Goal: Use online tool/utility: Utilize a website feature to perform a specific function

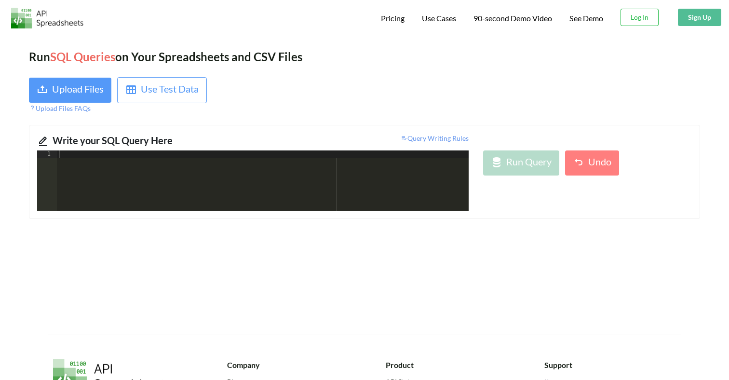
click at [85, 76] on div "Run SQL Queries on Your Spreadsheets and CSV Files Upload Files Use Test Data U…" at bounding box center [364, 184] width 729 height 301
click at [85, 93] on div "Upload Files" at bounding box center [78, 89] width 52 height 17
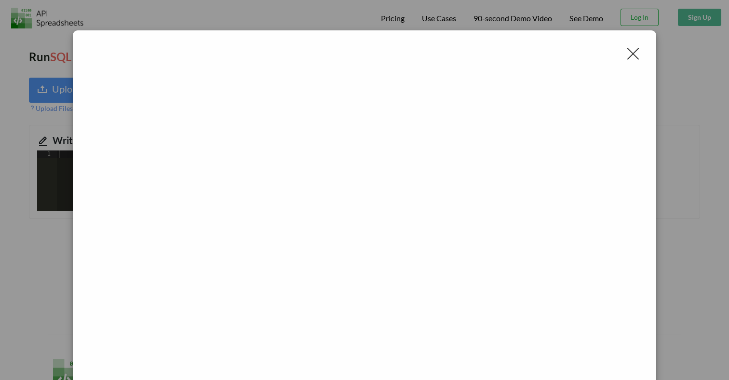
click at [625, 55] on div at bounding box center [632, 53] width 15 height 15
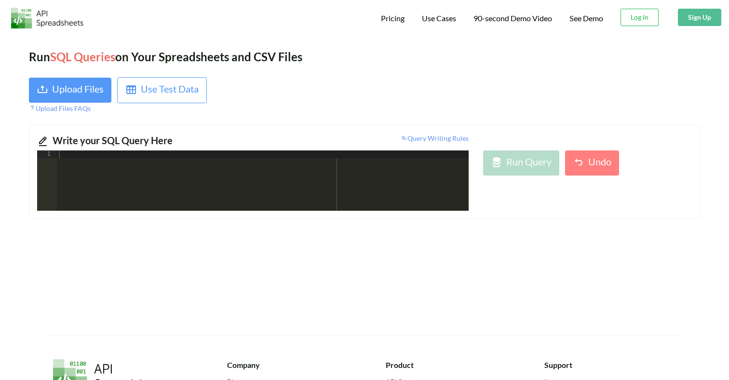
click at [447, 105] on div at bounding box center [535, 95] width 343 height 36
click at [83, 90] on div "Upload Files" at bounding box center [78, 89] width 52 height 17
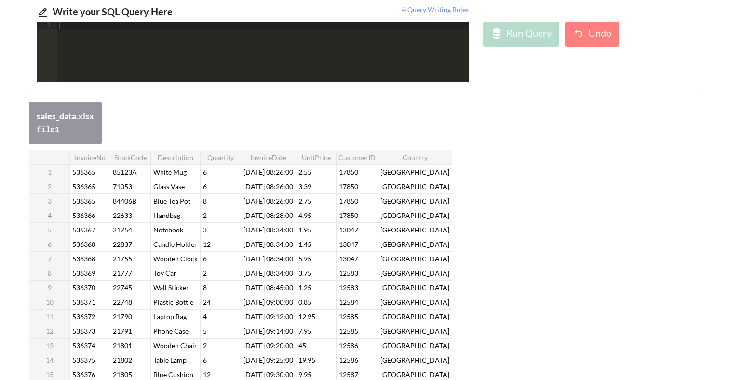
scroll to position [145, 0]
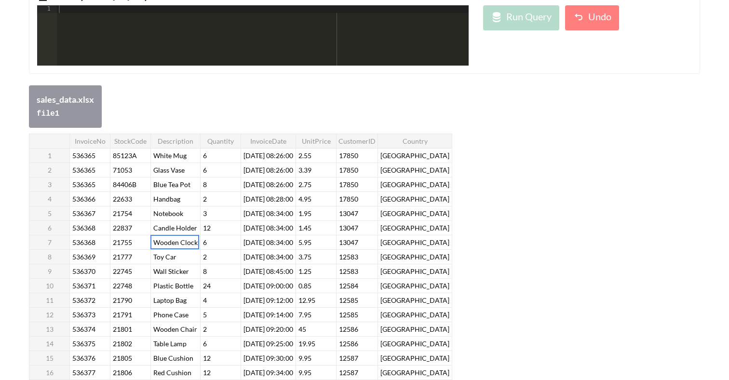
click at [176, 245] on div "InvoiceNo StockCode Description Quantity InvoiceDate UnitPrice CustomerID Count…" at bounding box center [240, 286] width 423 height 304
click at [176, 245] on div at bounding box center [174, 242] width 49 height 14
click at [559, 226] on div "InvoiceNo StockCode Description Quantity InvoiceDate UnitPrice CustomerID Count…" at bounding box center [364, 287] width 671 height 307
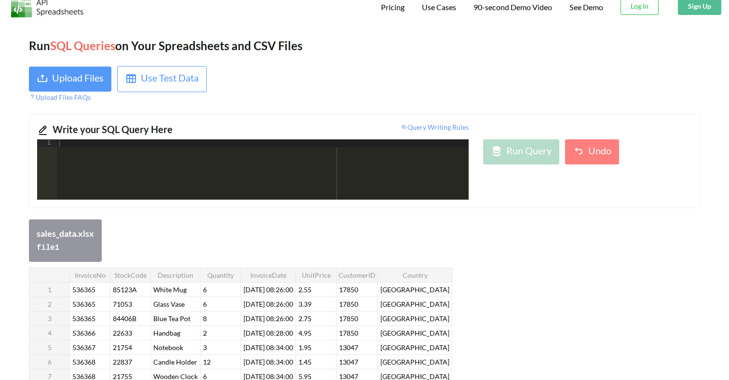
scroll to position [0, 0]
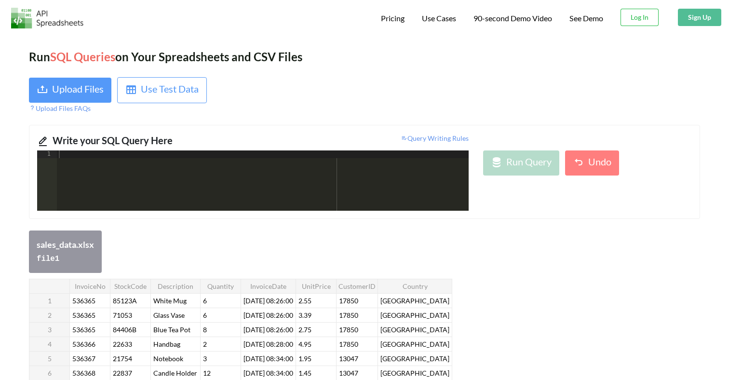
click at [238, 98] on div "Upload Files Use Test Data Upload Files FAQs" at bounding box center [193, 95] width 343 height 36
click at [210, 169] on div at bounding box center [263, 188] width 412 height 76
click at [418, 285] on th "Country" at bounding box center [415, 286] width 74 height 14
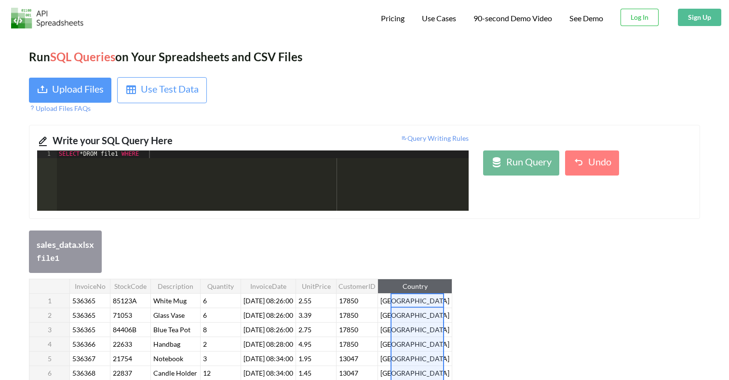
click at [418, 285] on th "Country" at bounding box center [415, 286] width 74 height 14
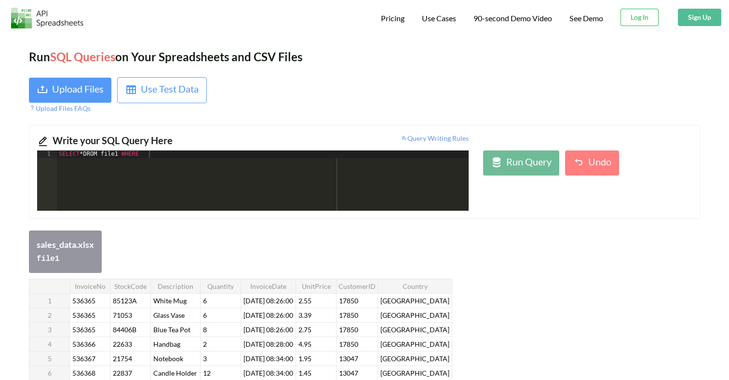
click at [185, 156] on div "SELECT * DROM file1 WHERE" at bounding box center [263, 188] width 412 height 76
click at [208, 154] on div "SELECT * DROM file1 WHERE Country NOT IN ( "" , "[GEOGRAPHIC_DATA]" )" at bounding box center [263, 188] width 412 height 76
click at [303, 155] on div "SELECT * DROM file1 WHERE Country NOT IN ( "[GEOGRAPHIC_DATA]" , "[GEOGRAPHIC_D…" at bounding box center [263, 188] width 412 height 76
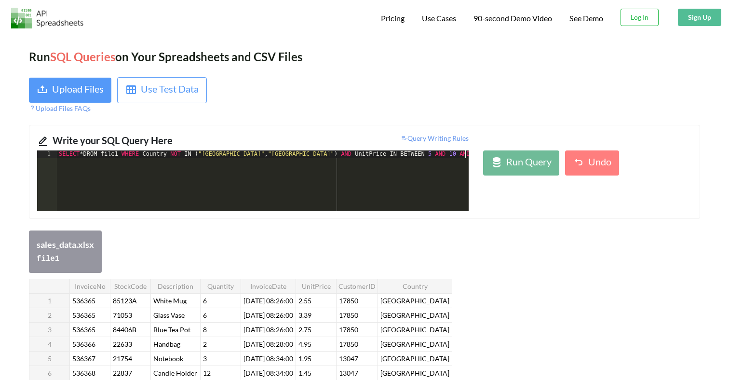
scroll to position [0, 1]
click at [354, 151] on div "SELECT * DROM file1 WHERE Country NOT IN ( "[GEOGRAPHIC_DATA]" , "[GEOGRAPHIC_D…" at bounding box center [262, 188] width 414 height 76
click at [460, 156] on div "SELECT * DROM file1 WHERE Country NOT IN ( "[GEOGRAPHIC_DATA]" , "[GEOGRAPHIC_D…" at bounding box center [263, 188] width 412 height 76
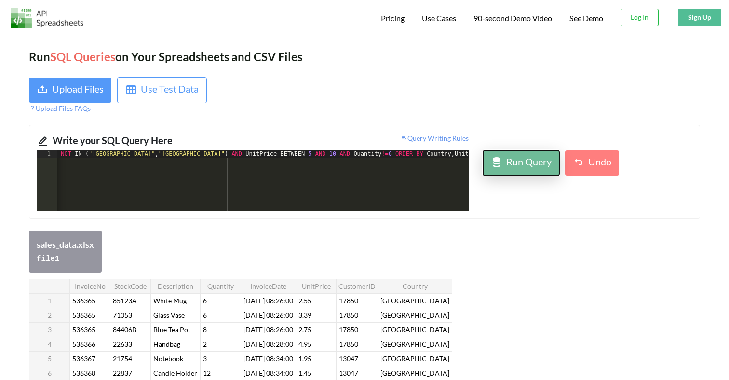
click at [515, 167] on div "Run Query" at bounding box center [528, 162] width 45 height 17
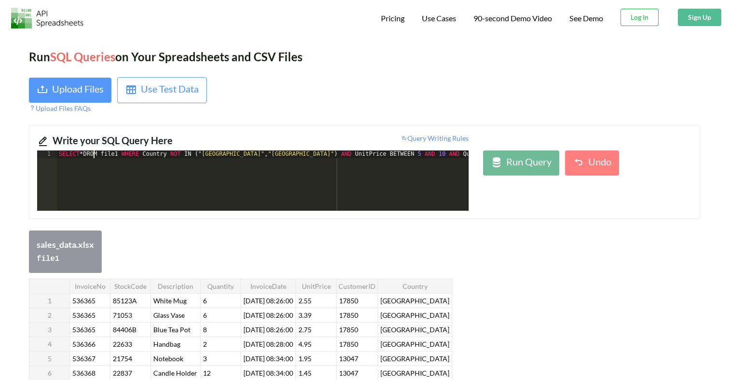
click at [93, 157] on div "SELECT * DROM file1 WHERE Country NOT IN ( "[GEOGRAPHIC_DATA]" , "[GEOGRAPHIC_D…" at bounding box center [317, 188] width 521 height 76
click at [514, 163] on div "Run Query" at bounding box center [528, 162] width 45 height 17
click at [513, 173] on button "Run Query" at bounding box center [521, 162] width 76 height 25
click at [549, 159] on div "Run Query" at bounding box center [528, 162] width 45 height 17
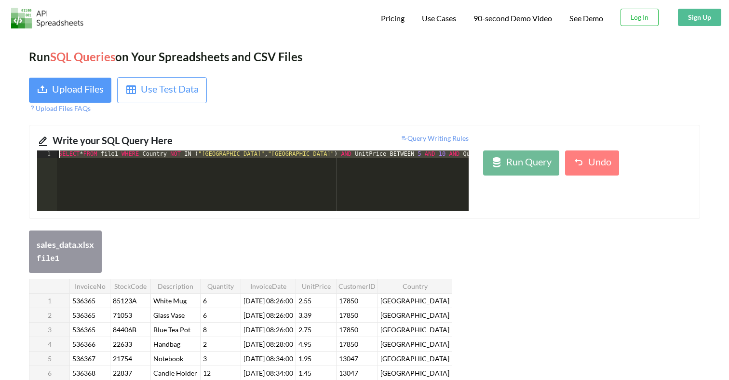
drag, startPoint x: 466, startPoint y: 155, endPoint x: 32, endPoint y: 151, distance: 433.8
click at [32, 151] on div "1 SELECT * FROM file1 WHERE Country NOT IN ( "[GEOGRAPHIC_DATA]" , "[GEOGRAPHIC…" at bounding box center [253, 180] width 446 height 60
click at [224, 129] on div "Write your SQL Query Here Query Writing Rules 1 SELECT * FROM file1 WHERE Count…" at bounding box center [364, 172] width 671 height 94
click at [548, 158] on div "Run Query" at bounding box center [528, 162] width 45 height 17
click at [294, 154] on div "SELECT * FROM file1 WHERE Country NOT IN ( "[GEOGRAPHIC_DATA]" , "[GEOGRAPHIC_D…" at bounding box center [317, 188] width 521 height 76
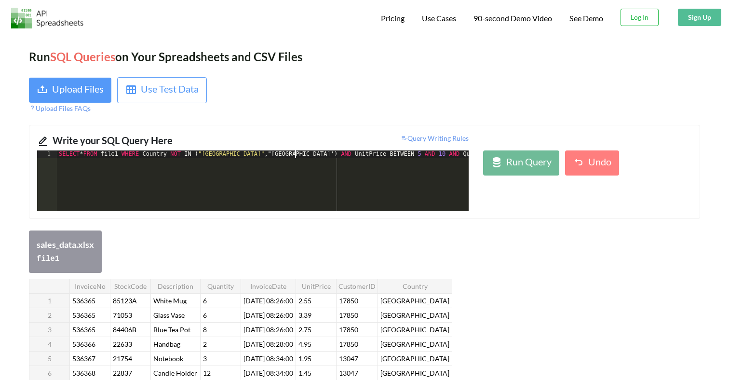
click at [267, 156] on div "SELECT * FROM file1 WHERE Country NOT IN ( "[GEOGRAPHIC_DATA]" ," [GEOGRAPHIC_D…" at bounding box center [317, 188] width 521 height 76
click at [261, 154] on div "SELECT * FROM file1 WHERE Country NOT IN ( "[GEOGRAPHIC_DATA]" , '[GEOGRAPHIC_D…" at bounding box center [317, 188] width 521 height 76
click at [208, 154] on div "SELECT * FROM file1 WHERE Country NOT IN ( " [GEOGRAPHIC_DATA] ',' [GEOGRAPHIC_…" at bounding box center [317, 188] width 521 height 76
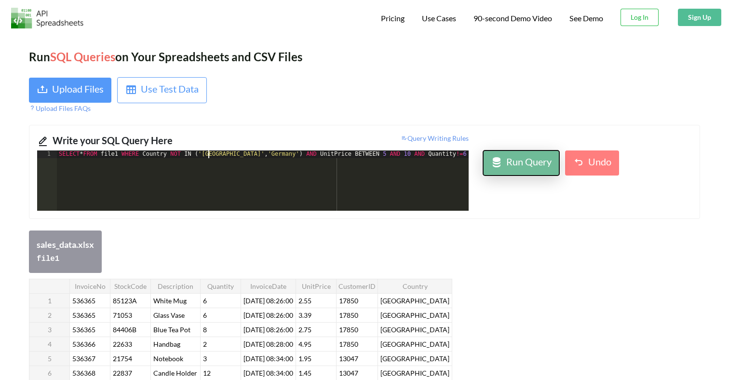
click at [512, 168] on div "Run Query" at bounding box center [528, 162] width 45 height 17
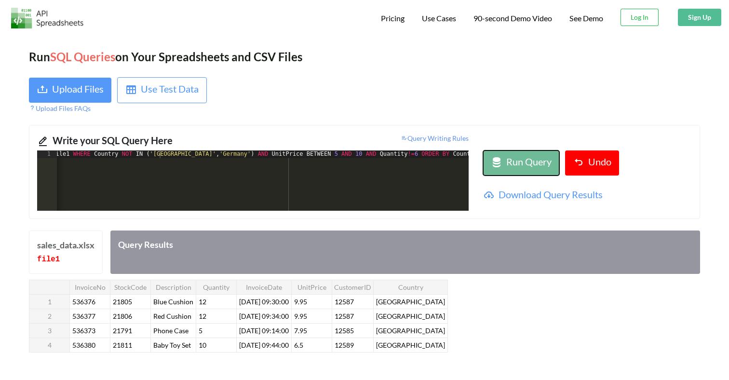
scroll to position [0, 109]
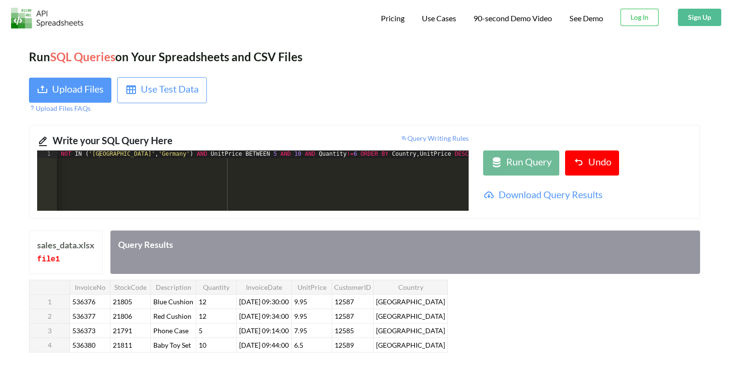
click at [294, 156] on div "SELECT * FROM file1 WHERE Country NOT IN ( '[GEOGRAPHIC_DATA]' , '[GEOGRAPHIC_D…" at bounding box center [207, 188] width 521 height 76
click at [502, 159] on icon at bounding box center [497, 163] width 12 height 12
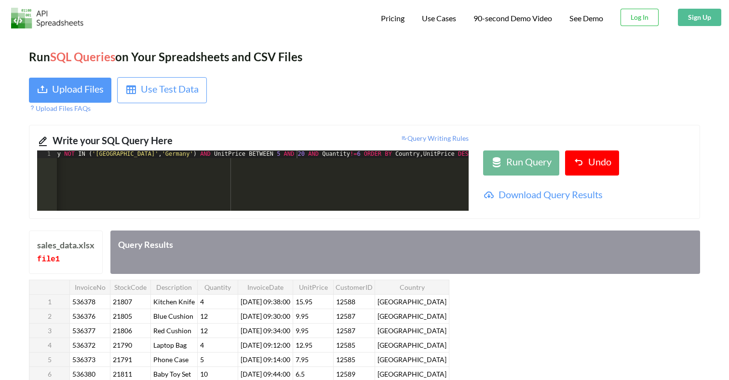
click at [392, 103] on div at bounding box center [535, 95] width 343 height 36
click at [412, 161] on div "SELECT * FROM file1 WHERE Country NOT IN ( '[GEOGRAPHIC_DATA]' , '[GEOGRAPHIC_D…" at bounding box center [211, 188] width 521 height 76
click at [147, 152] on div "SELECT * FROM file1 WHERE Description LINE 'W'" at bounding box center [263, 188] width 412 height 76
click at [189, 154] on div "SELECT * FROM file1 WHERE Country IN ( '' , '' ) Description LINE 'W'" at bounding box center [263, 188] width 412 height 76
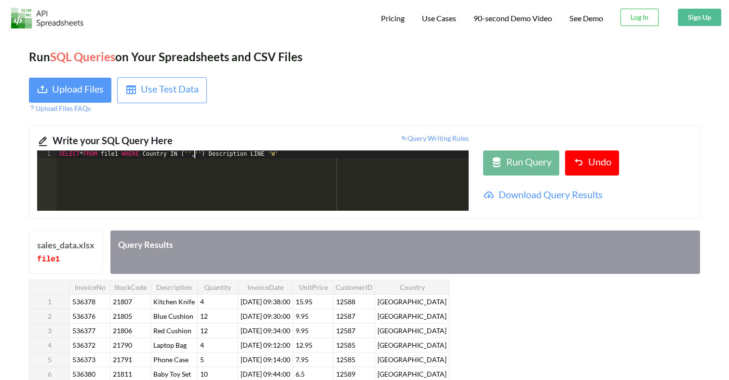
click at [193, 154] on div "SELECT * FROM file1 WHERE Country IN ( '' , '' ) Description LINE 'W'" at bounding box center [263, 188] width 412 height 76
click at [226, 154] on div "SELECT * FROM file1 WHERE Country IN ( '[GEOGRAPHIC_DATA]' , '' ) Description L…" at bounding box center [263, 188] width 412 height 76
click at [305, 156] on div "SELECT * FROM file1 WHERE Country IN ( '[GEOGRAPHIC_DATA]' , '[GEOGRAPHIC_DATA]…" at bounding box center [263, 188] width 412 height 76
click at [320, 155] on div "SELECT * FROM file1 WHERE Country IN ( '[GEOGRAPHIC_DATA]' , '[GEOGRAPHIC_DATA]…" at bounding box center [263, 188] width 412 height 76
click at [335, 159] on div "SELECT * FROM file1 WHERE Country IN ( '[GEOGRAPHIC_DATA]' , '[GEOGRAPHIC_DATA]…" at bounding box center [263, 188] width 412 height 76
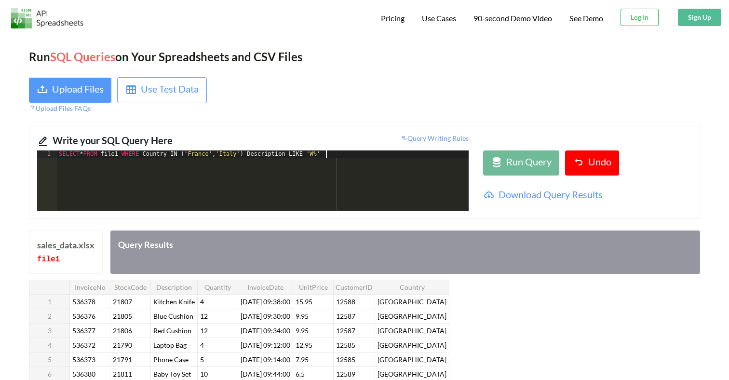
click at [335, 155] on div "SELECT * FROM file1 WHERE Country IN ( '[GEOGRAPHIC_DATA]' , '[GEOGRAPHIC_DATA]…" at bounding box center [263, 188] width 412 height 76
click at [517, 164] on div "Run Query" at bounding box center [528, 162] width 45 height 17
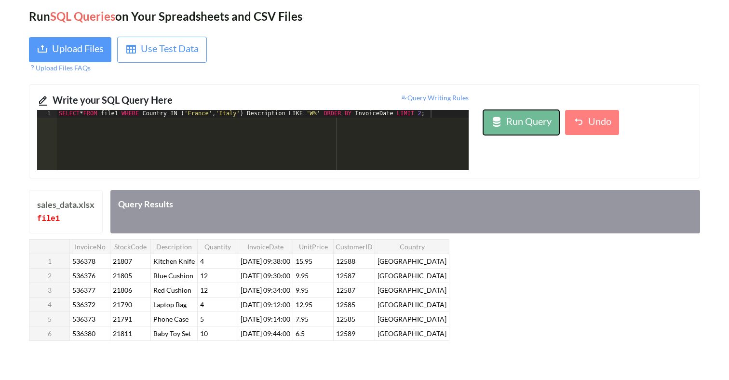
scroll to position [46, 0]
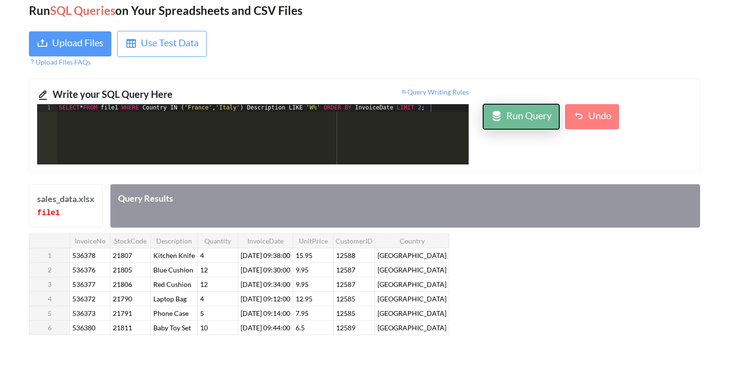
click at [496, 112] on icon at bounding box center [497, 116] width 12 height 12
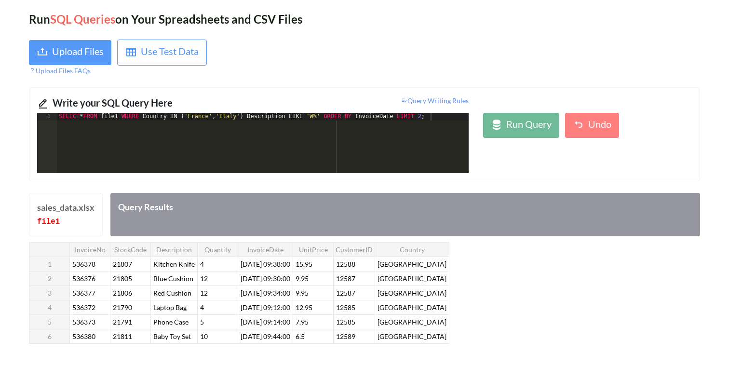
click at [252, 114] on div "SELECT * FROM file1 WHERE Country IN ( '[GEOGRAPHIC_DATA]' , '[GEOGRAPHIC_DATA]…" at bounding box center [263, 151] width 412 height 76
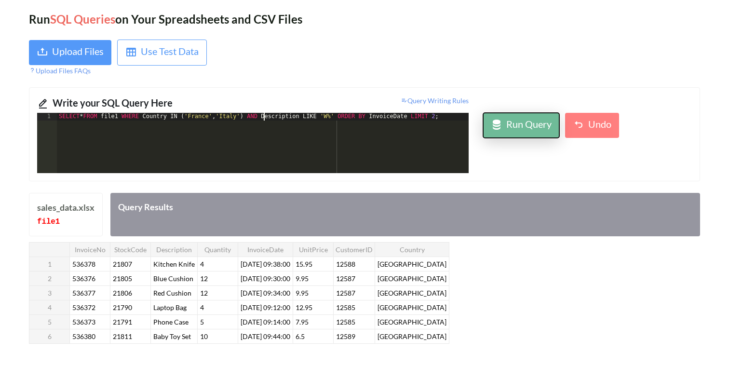
click at [533, 129] on div "Run Query" at bounding box center [528, 125] width 45 height 17
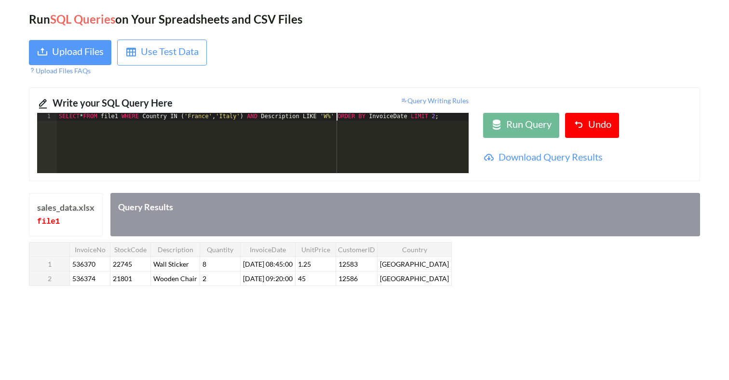
click at [336, 115] on div "SELECT * FROM file1 WHERE Country IN ( '[GEOGRAPHIC_DATA]' , '[GEOGRAPHIC_DATA]…" at bounding box center [263, 151] width 412 height 76
click at [546, 130] on div "Run Query" at bounding box center [528, 125] width 45 height 17
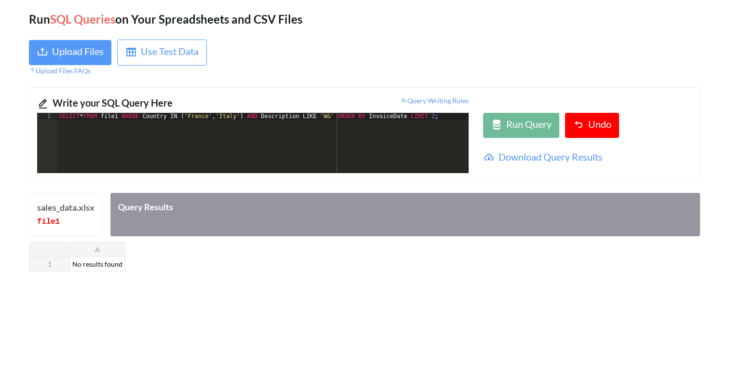
click at [335, 120] on div "SELECT * FROM file1 WHERE Country IN ( '[GEOGRAPHIC_DATA]' , '[GEOGRAPHIC_DATA]…" at bounding box center [263, 151] width 412 height 76
click at [520, 129] on div "Run Query" at bounding box center [528, 125] width 45 height 17
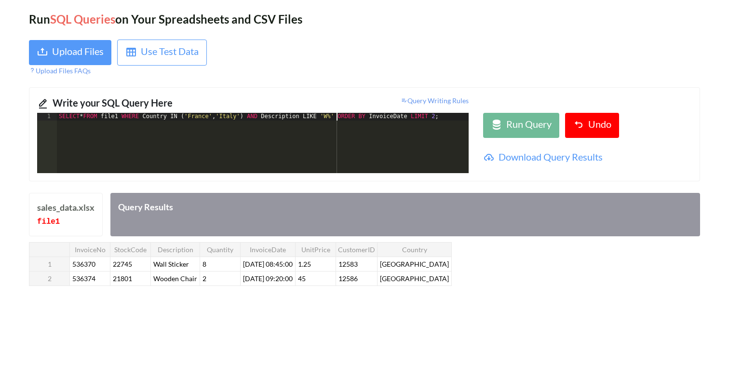
click at [337, 118] on div "SELECT * FROM file1 WHERE Country IN ( '[GEOGRAPHIC_DATA]' , '[GEOGRAPHIC_DATA]…" at bounding box center [263, 151] width 412 height 76
click at [504, 130] on div "Run Query" at bounding box center [521, 125] width 61 height 17
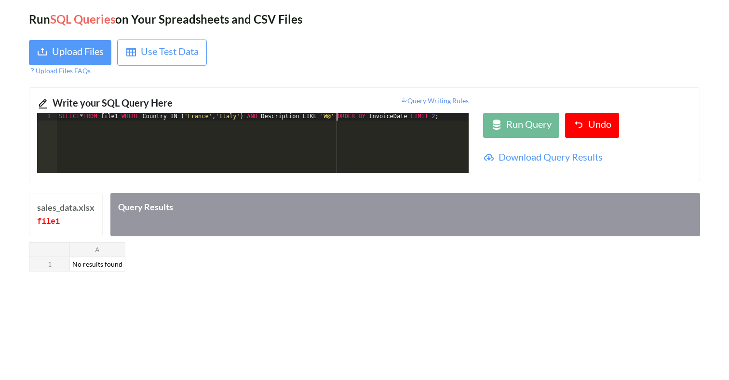
click at [336, 118] on div "SELECT * FROM file1 WHERE Country IN ( '[GEOGRAPHIC_DATA]' , '[GEOGRAPHIC_DATA]…" at bounding box center [263, 151] width 412 height 76
click at [509, 124] on div "Run Query" at bounding box center [528, 125] width 45 height 17
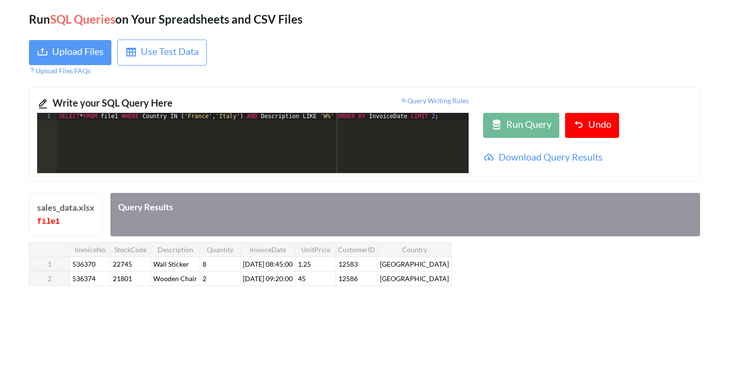
click at [337, 114] on div "SELECT * FROM file1 WHERE Country IN ( '[GEOGRAPHIC_DATA]' , '[GEOGRAPHIC_DATA]…" at bounding box center [263, 151] width 412 height 76
click at [512, 116] on button "Run Query" at bounding box center [521, 125] width 76 height 25
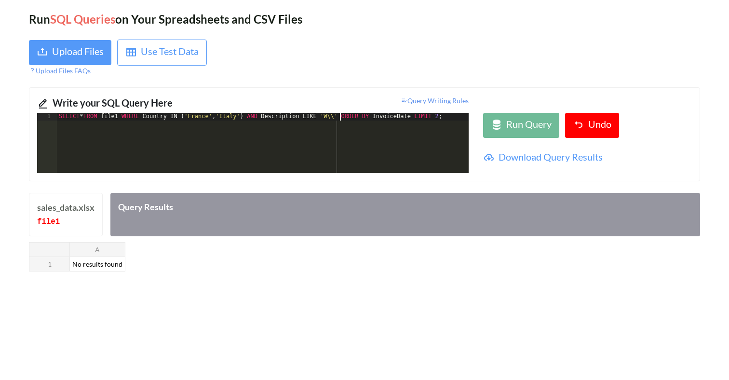
click at [339, 119] on div "SELECT * FROM file1 WHERE Country IN ( '[GEOGRAPHIC_DATA]' , '[GEOGRAPHIC_DATA]…" at bounding box center [263, 151] width 412 height 76
click at [487, 125] on button "Run Query" at bounding box center [521, 125] width 76 height 25
click at [340, 115] on div "SELECT * FROM file1 WHERE Country IN ( '[GEOGRAPHIC_DATA]' , '[GEOGRAPHIC_DATA]…" at bounding box center [263, 151] width 412 height 76
click at [537, 123] on div "Run Query" at bounding box center [528, 125] width 45 height 17
